Goal: Find specific page/section: Find specific page/section

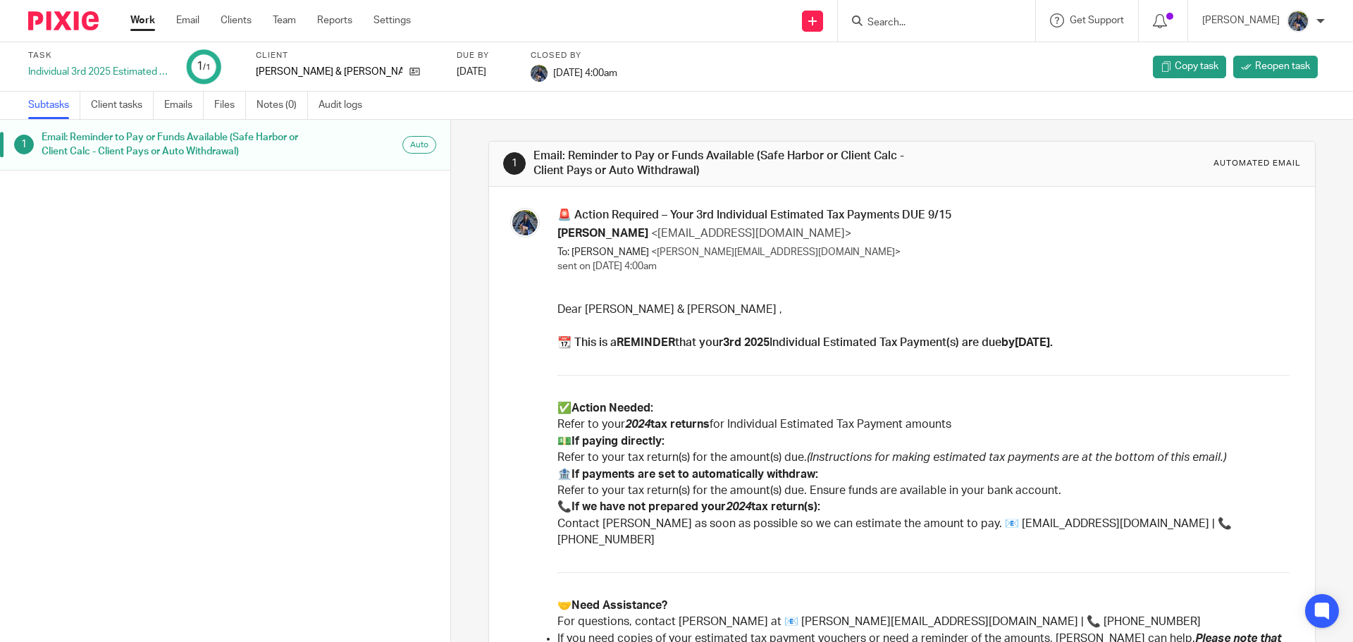
scroll to position [70, 0]
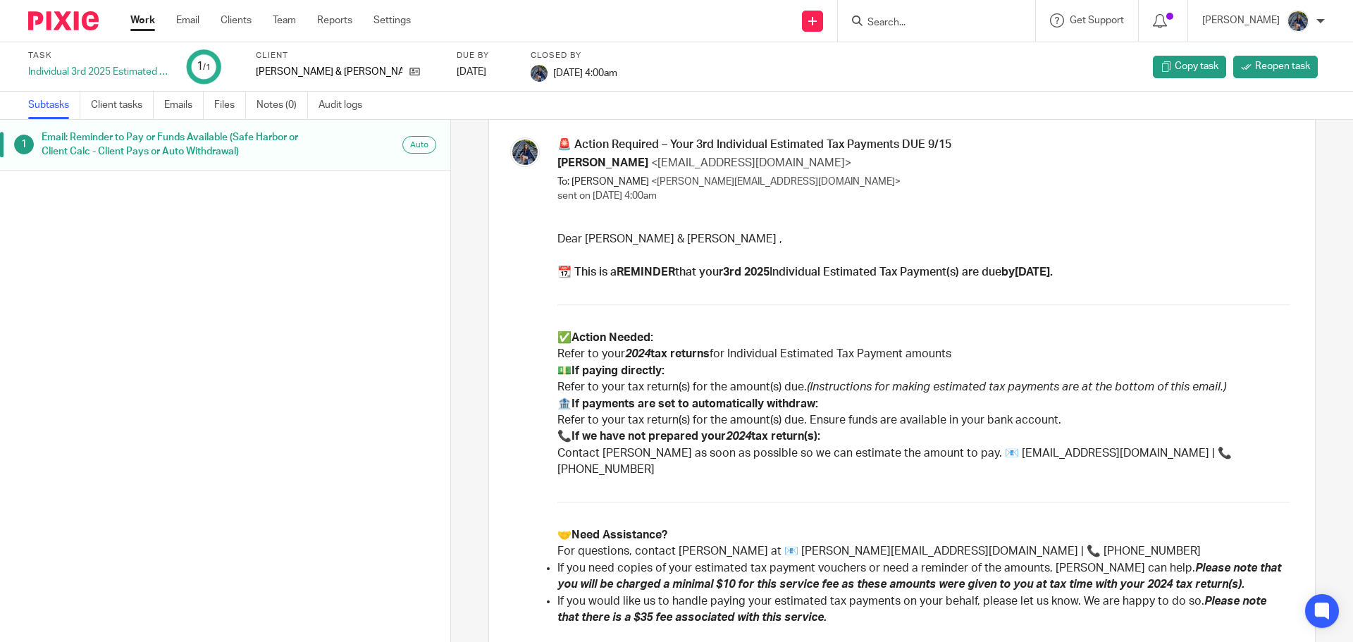
click at [889, 19] on div at bounding box center [934, 21] width 164 height 18
click at [917, 22] on input "Search" at bounding box center [929, 23] width 127 height 13
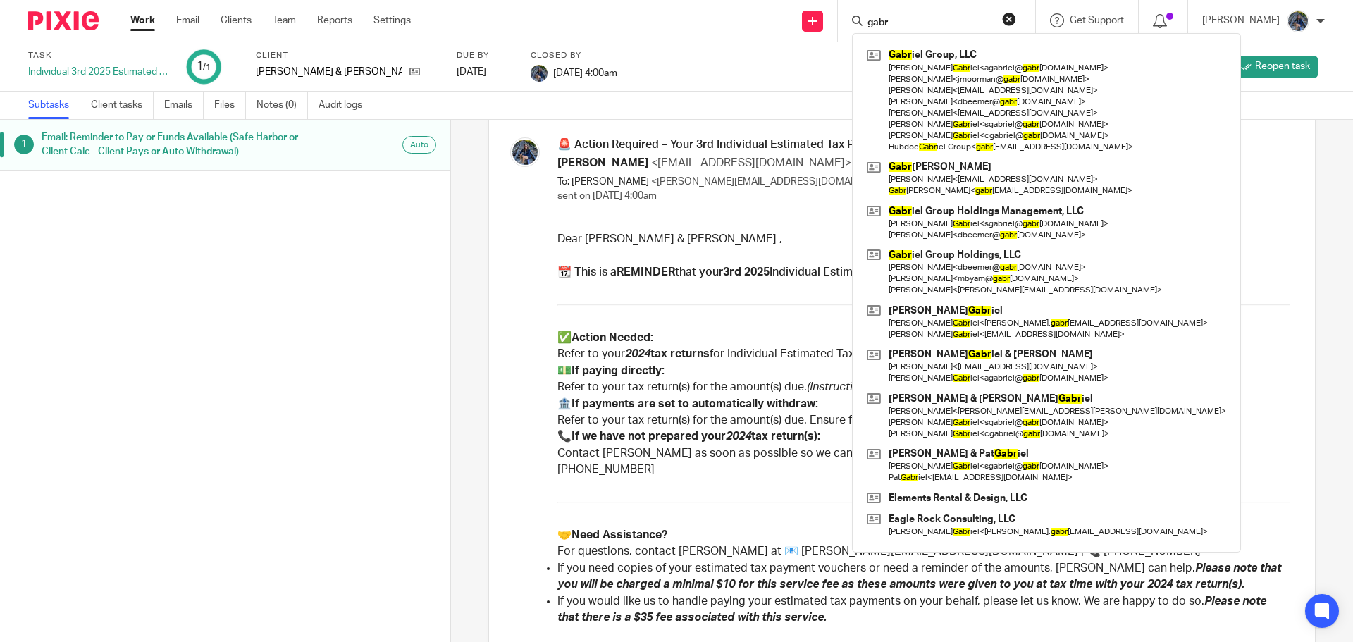
type input "gabr"
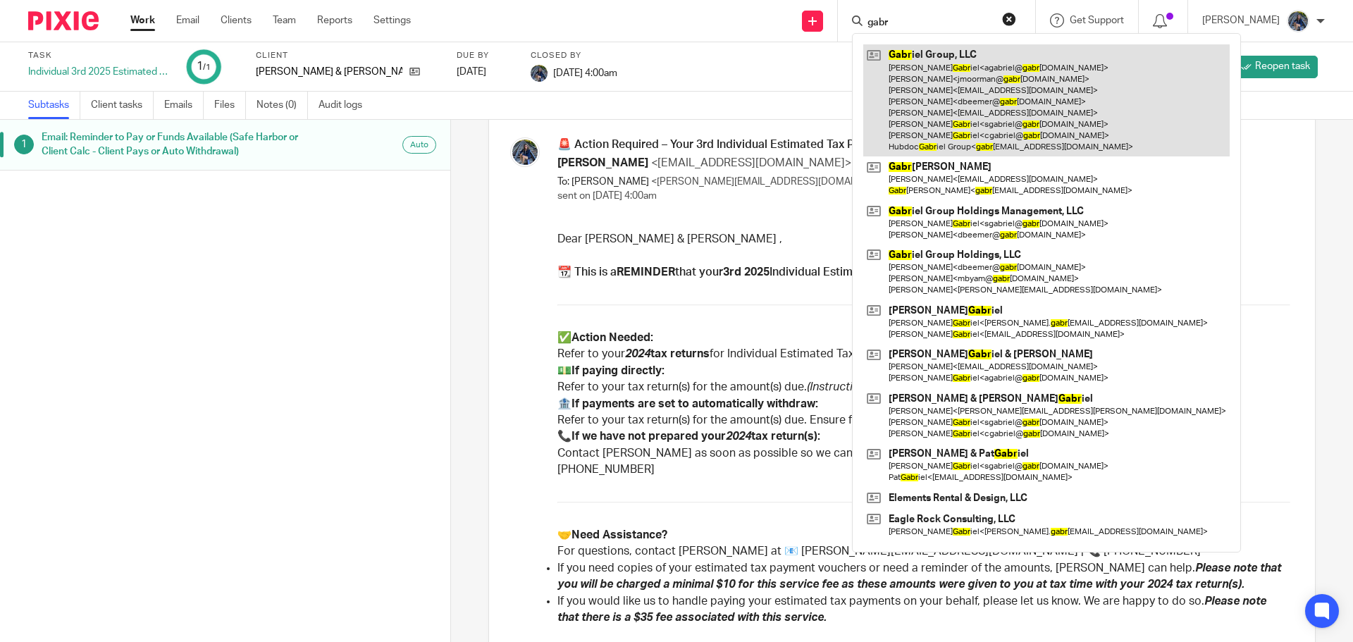
click at [922, 54] on link at bounding box center [1046, 100] width 366 height 112
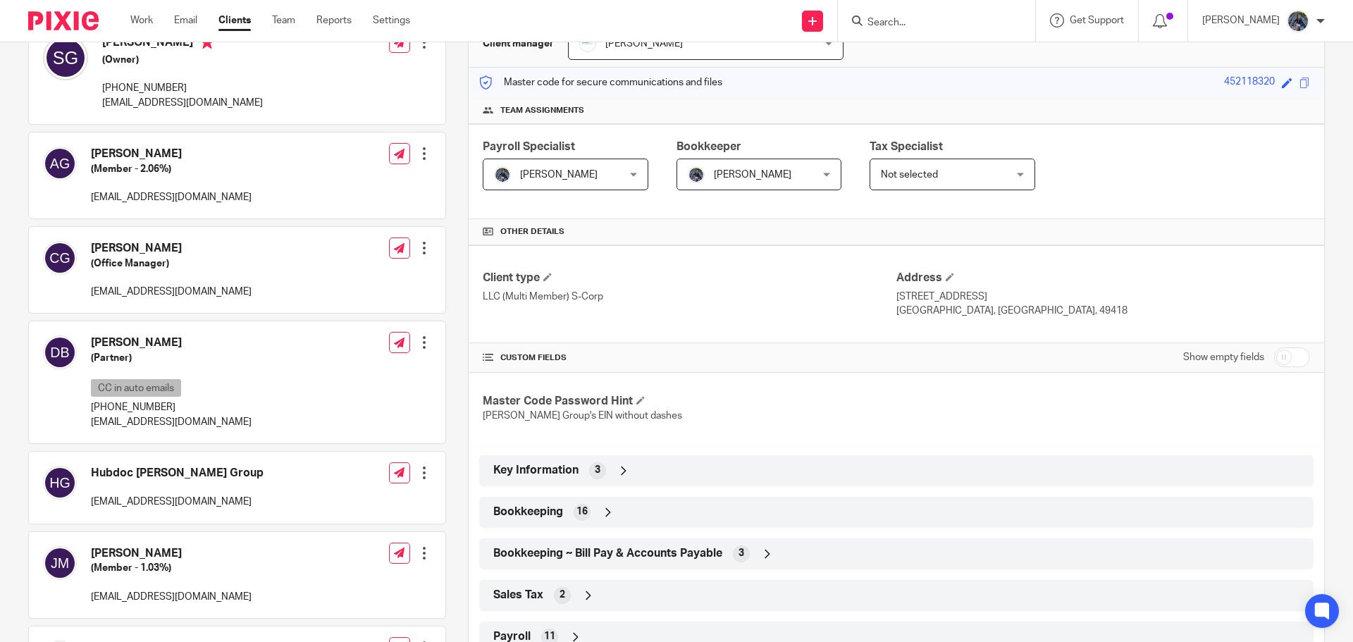
scroll to position [211, 0]
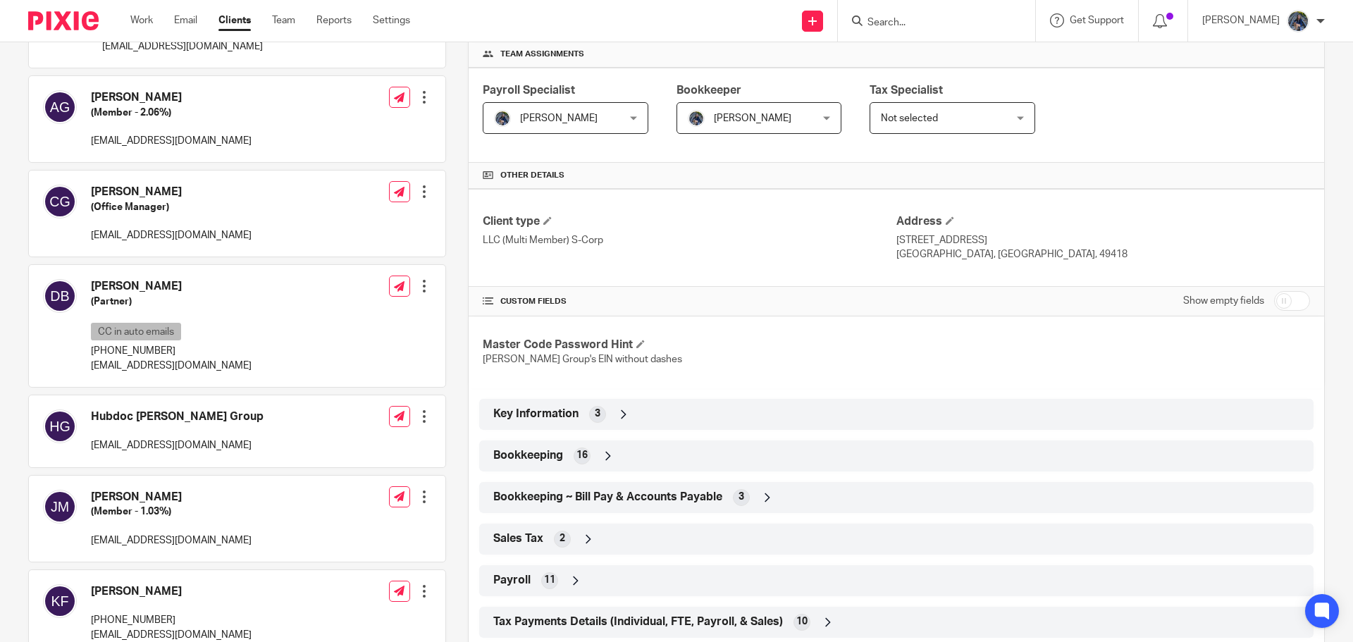
click at [635, 415] on div "Key Information 3" at bounding box center [896, 414] width 813 height 24
